Goal: Transaction & Acquisition: Purchase product/service

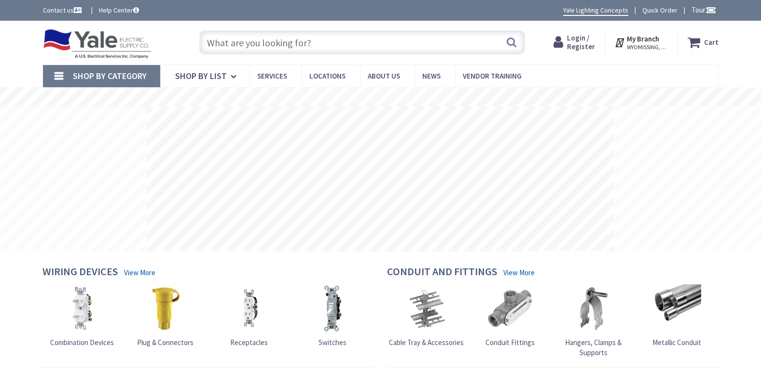
click at [286, 40] on input "text" at bounding box center [362, 42] width 326 height 24
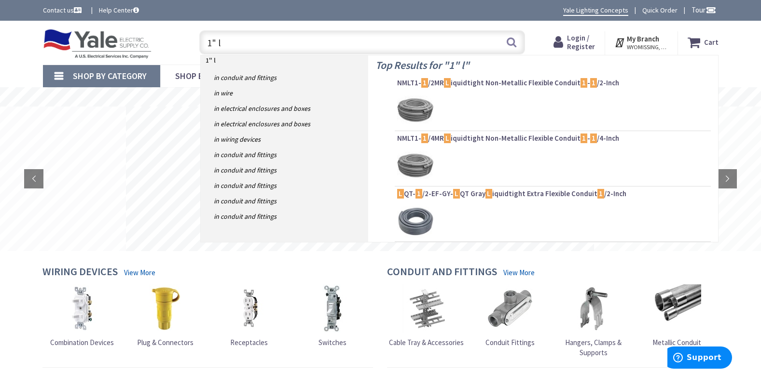
type input "1" lb"
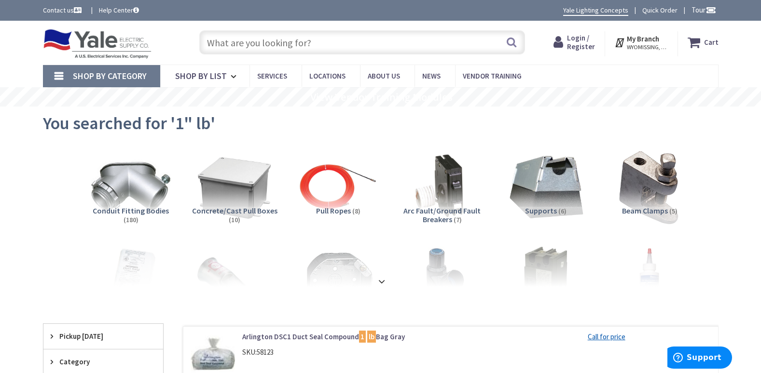
click at [588, 46] on span "Login / Register" at bounding box center [581, 42] width 28 height 18
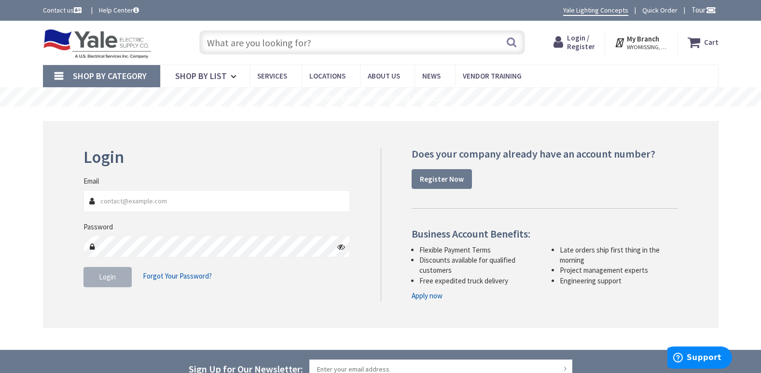
type input "[EMAIL_ADDRESS][DOMAIN_NAME]"
click at [107, 282] on button "Login" at bounding box center [107, 277] width 48 height 20
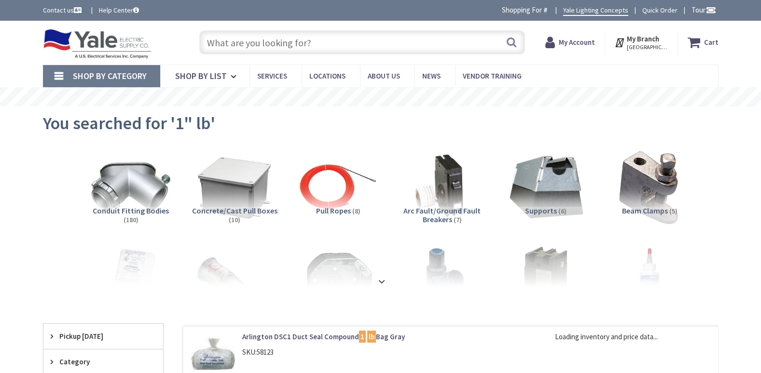
click at [318, 43] on input "text" at bounding box center [362, 42] width 326 height 24
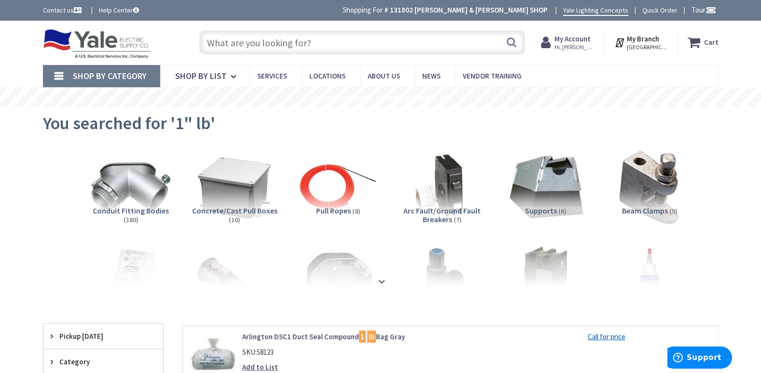
click at [253, 46] on input "text" at bounding box center [362, 42] width 326 height 24
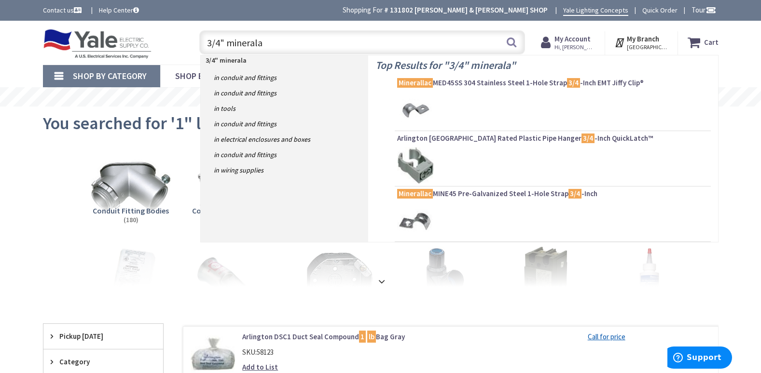
type input "3/4" mineralac"
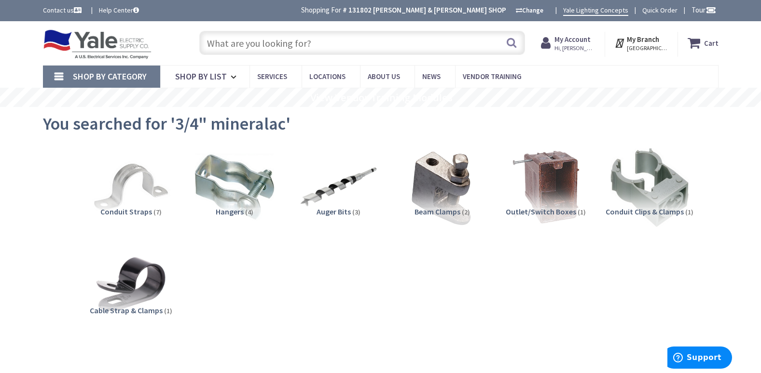
click at [308, 39] on input "text" at bounding box center [362, 43] width 326 height 24
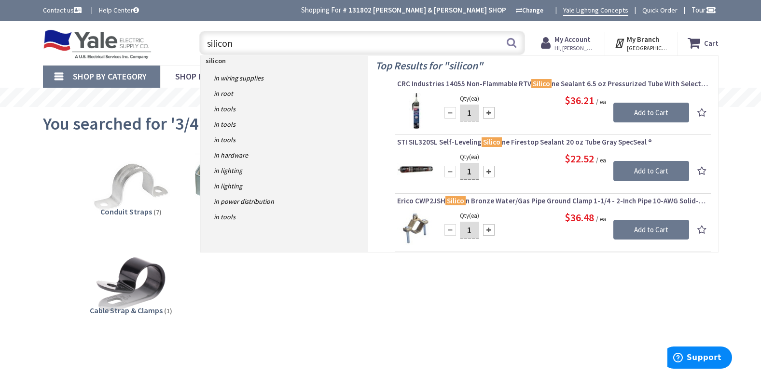
type input "silicone"
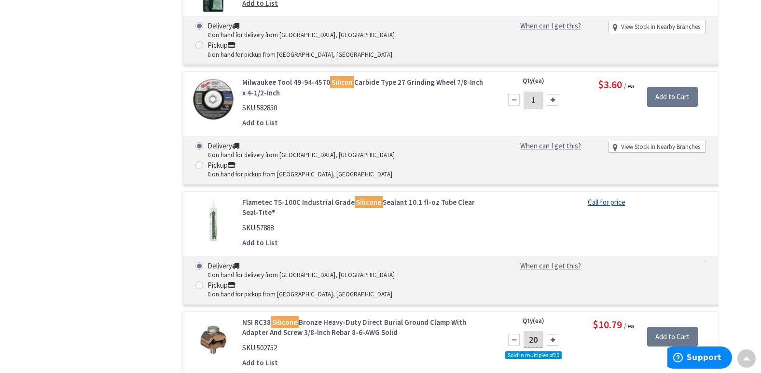
scroll to position [2701, 0]
